Goal: Register for event/course

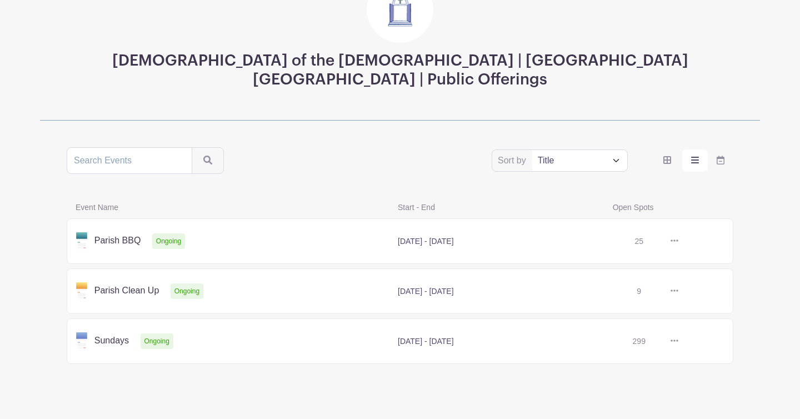
click at [678, 241] on link at bounding box center [678, 241] width 0 height 0
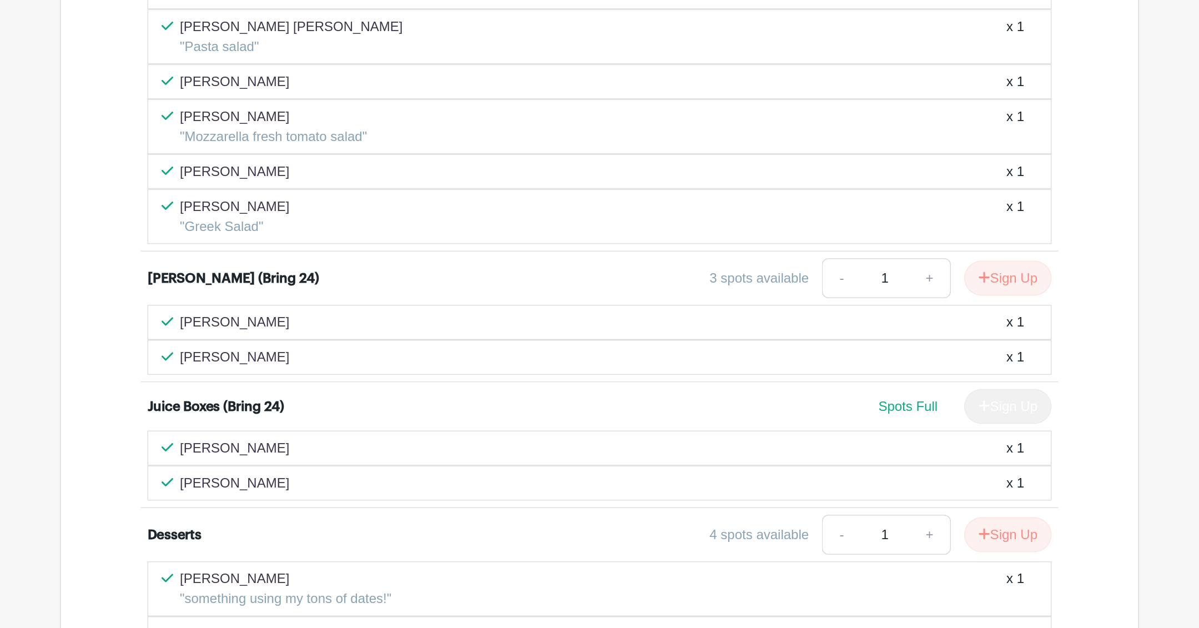
scroll to position [710, 0]
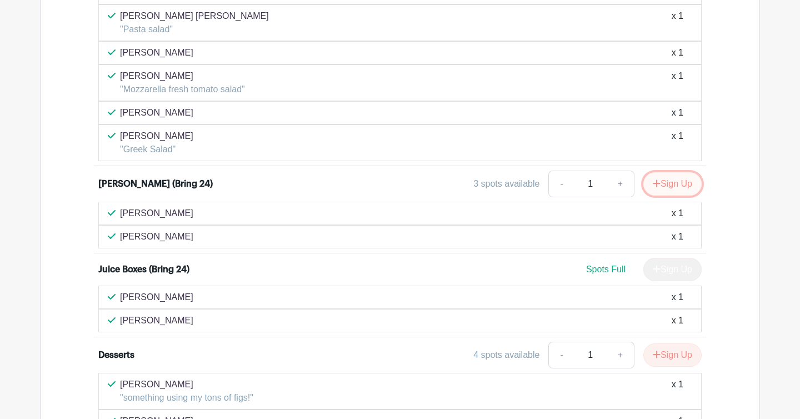
click at [663, 184] on button "Sign Up" at bounding box center [672, 183] width 58 height 23
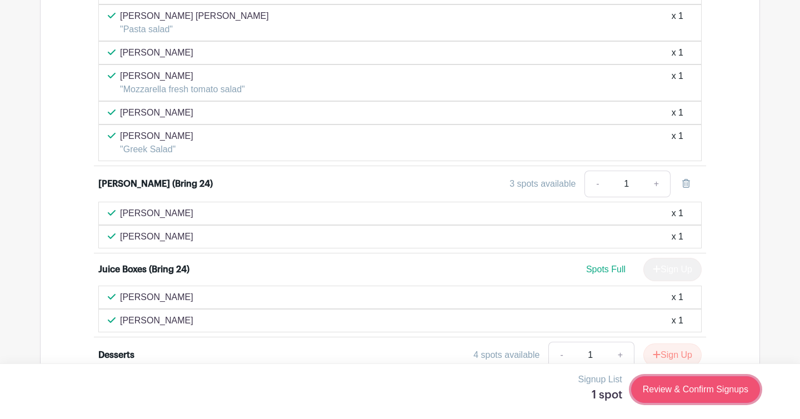
click at [664, 390] on link "Review & Confirm Signups" at bounding box center [695, 389] width 129 height 27
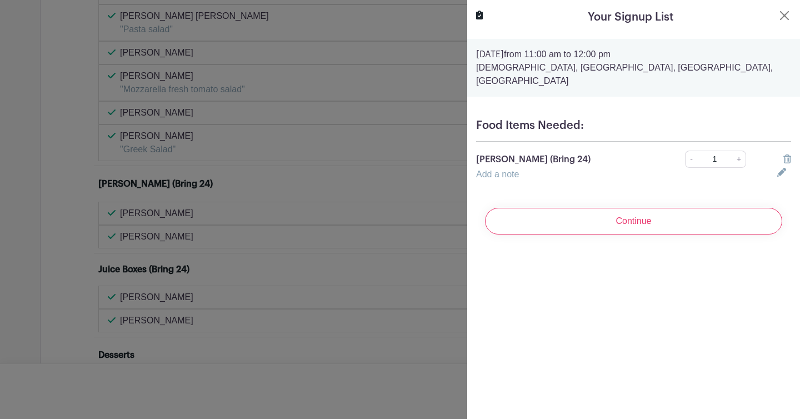
click at [484, 169] on link "Add a note" at bounding box center [497, 173] width 43 height 9
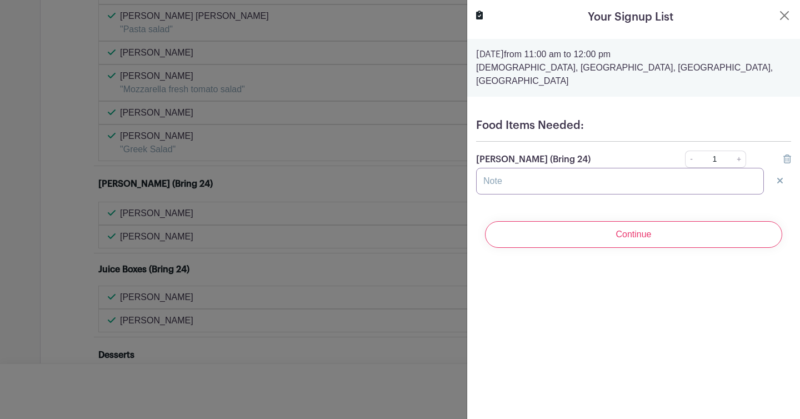
click at [494, 168] on input "text" at bounding box center [620, 181] width 288 height 27
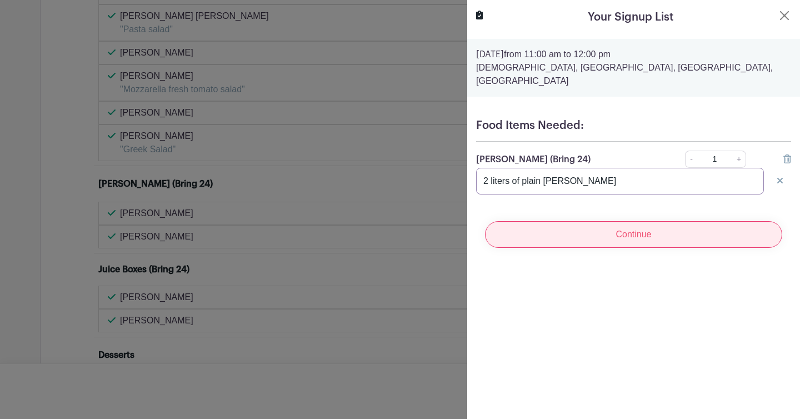
type input "2 liters of plain seltzer"
click at [646, 221] on input "Continue" at bounding box center [633, 234] width 297 height 27
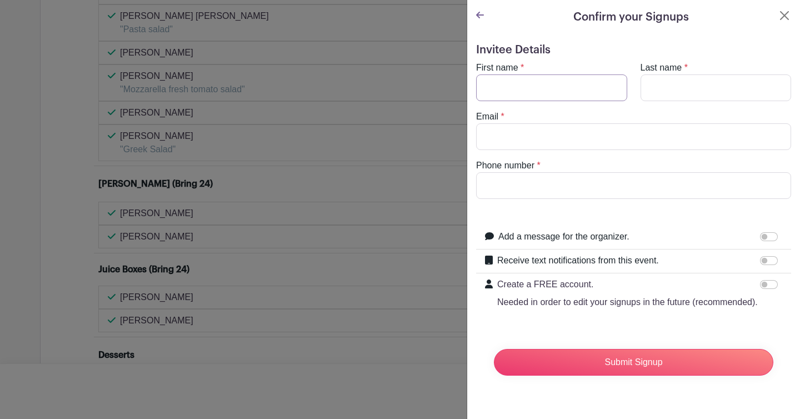
click at [525, 86] on input "First name" at bounding box center [551, 87] width 151 height 27
type input "Rich"
type input "Garr"
click at [509, 139] on input "Email" at bounding box center [633, 136] width 315 height 27
type input "richgarr@gmail.com"
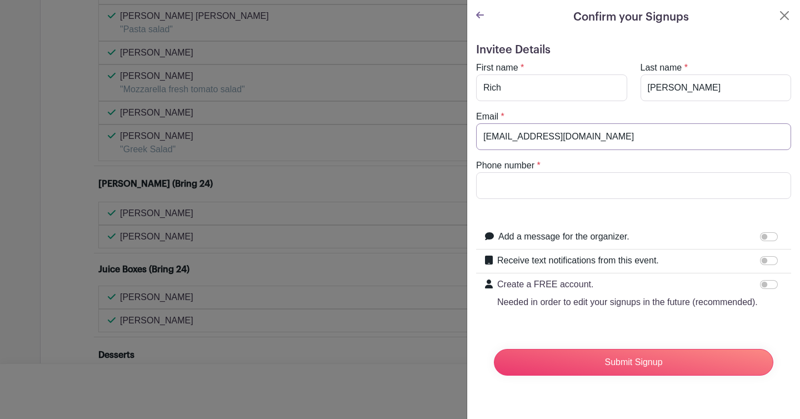
type input "7189381400"
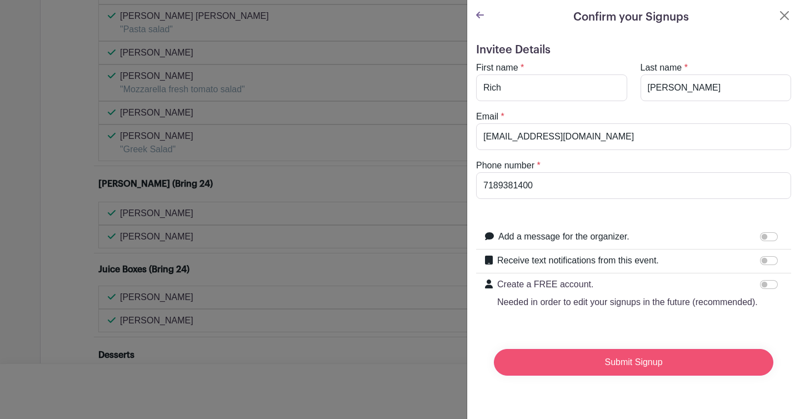
click at [633, 367] on input "Submit Signup" at bounding box center [633, 362] width 279 height 27
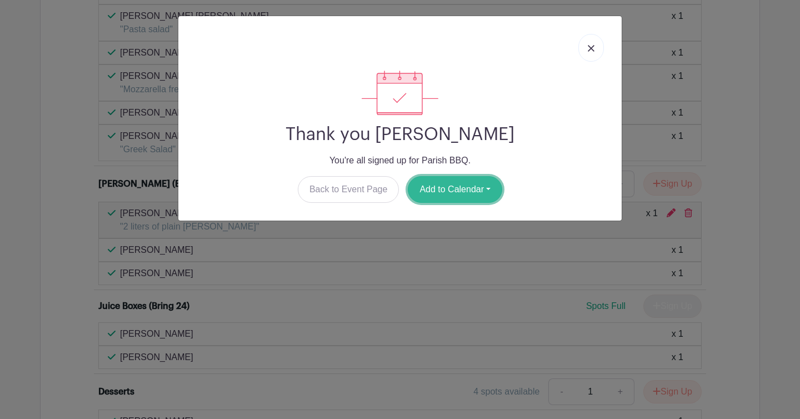
click at [436, 188] on button "Add to Calendar" at bounding box center [455, 189] width 94 height 27
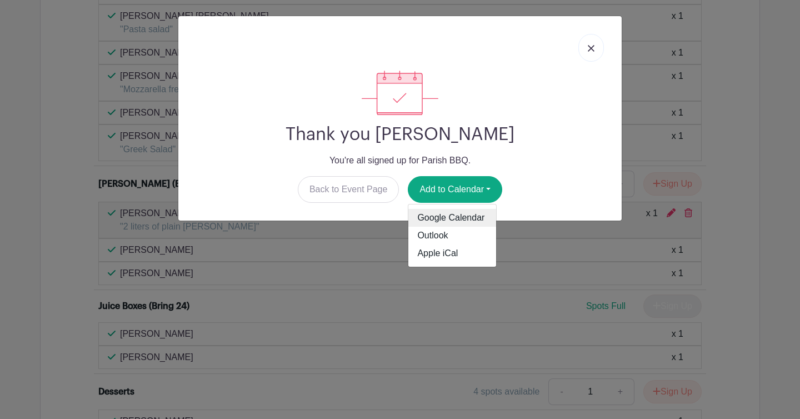
click at [437, 219] on link "Google Calendar" at bounding box center [452, 218] width 88 height 18
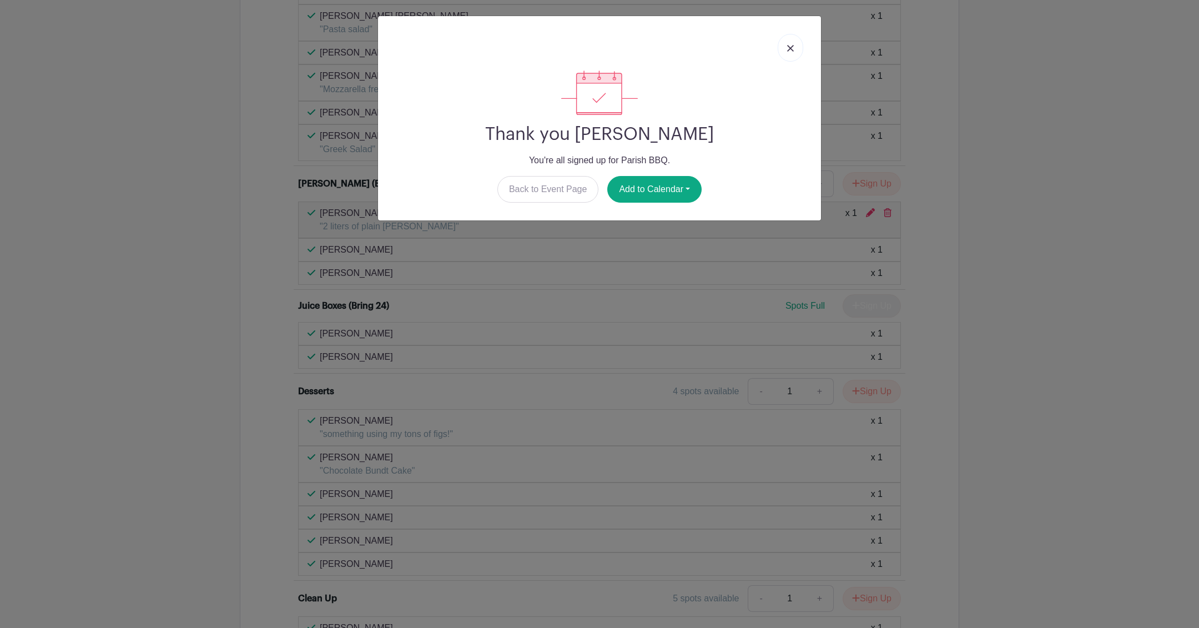
click at [793, 48] on img at bounding box center [790, 48] width 7 height 7
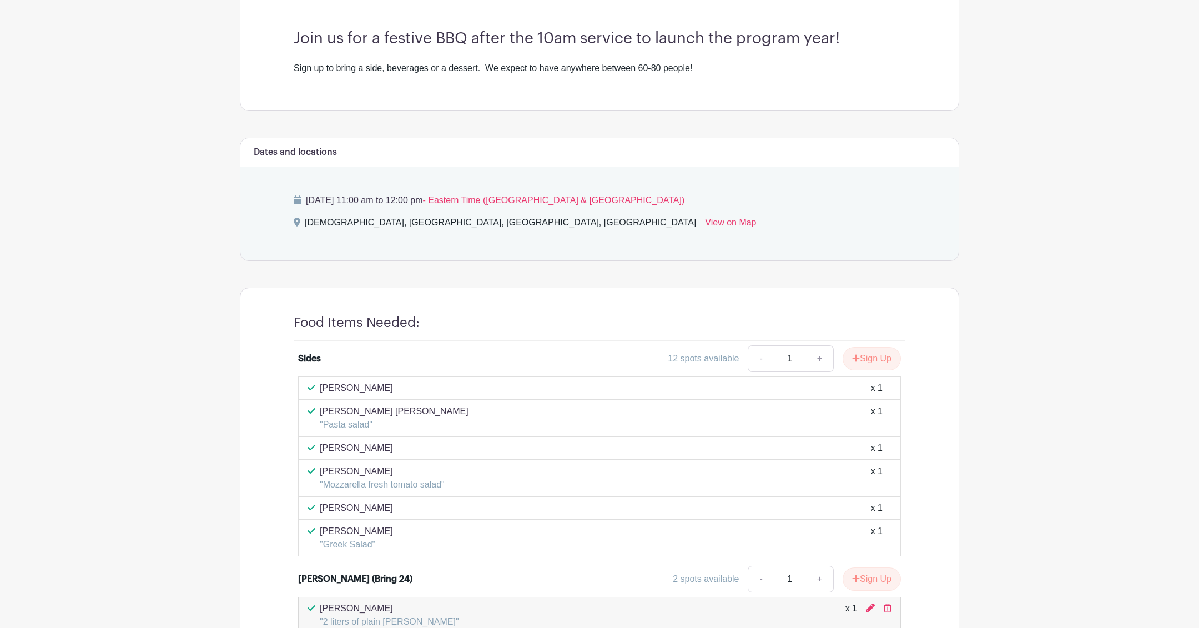
scroll to position [308, 0]
